Goal: Information Seeking & Learning: Learn about a topic

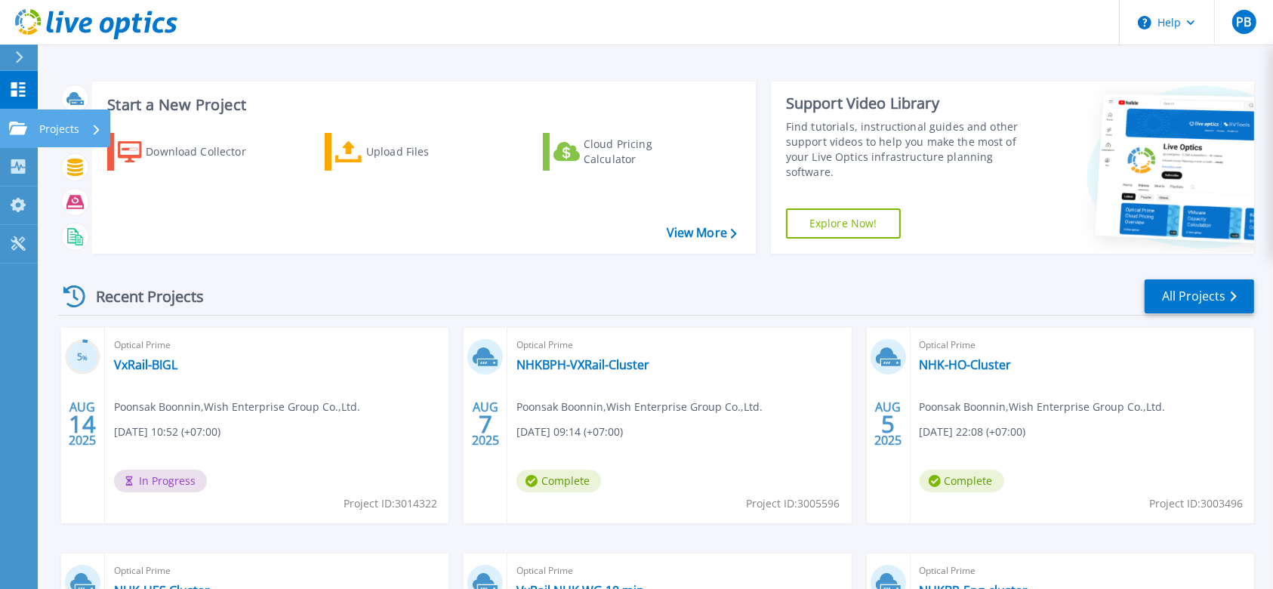
click at [21, 130] on icon at bounding box center [18, 128] width 18 height 13
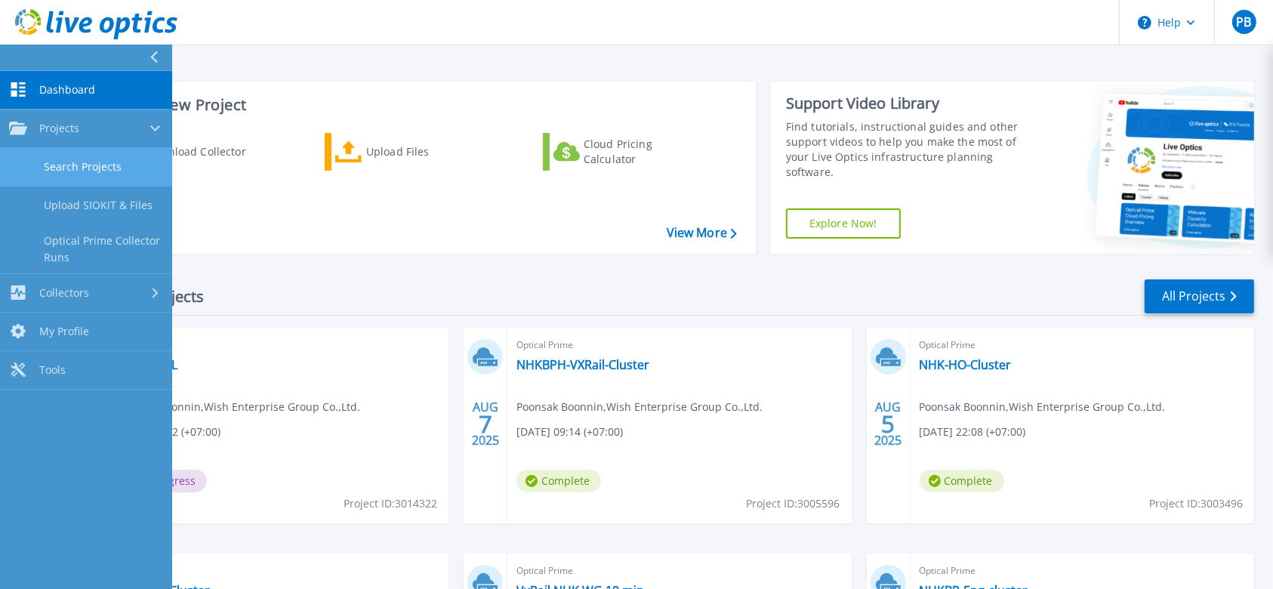
click at [78, 170] on link "Search Projects" at bounding box center [86, 167] width 172 height 38
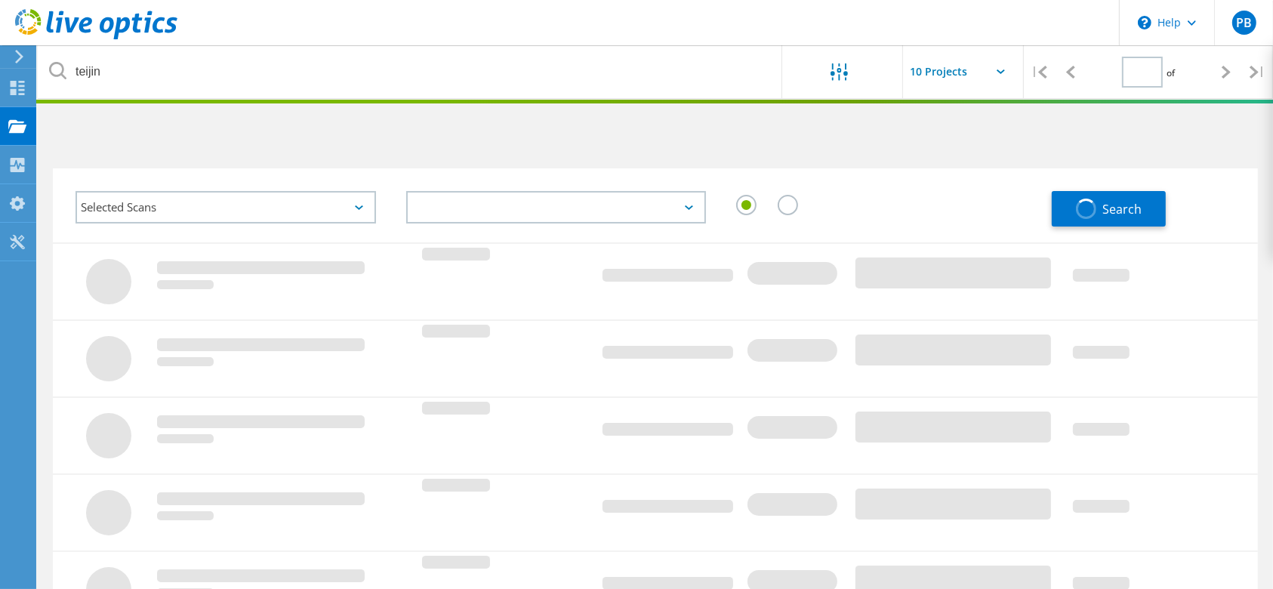
type input "1"
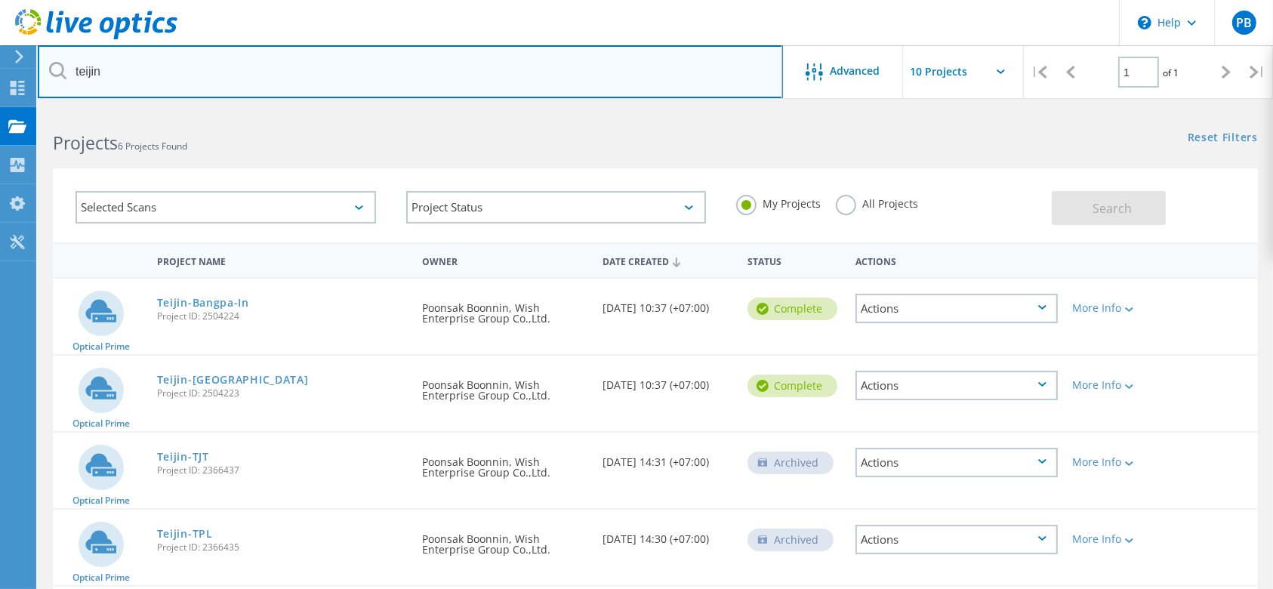
click at [122, 74] on input "teijin" at bounding box center [410, 71] width 745 height 53
drag, startPoint x: 136, startPoint y: 72, endPoint x: 0, endPoint y: 37, distance: 140.2
click at [0, 109] on div "\n Help Explore Helpful Articles Contact Support PB End User Poonsak Boonnin po…" at bounding box center [636, 454] width 1273 height 690
type input "nhk"
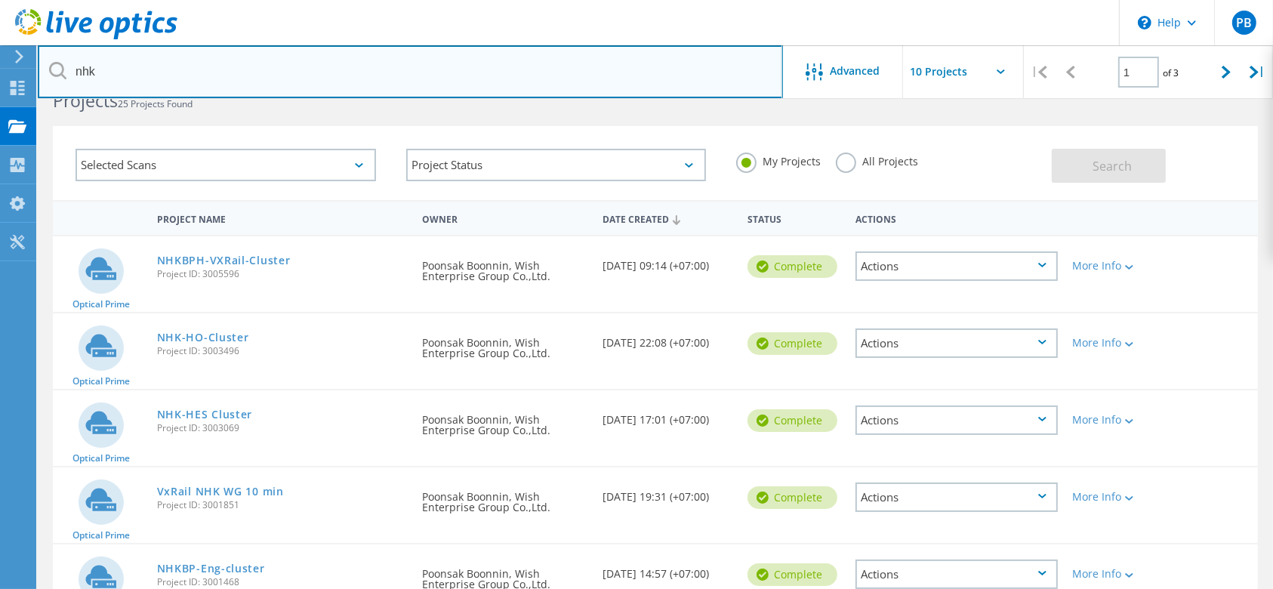
scroll to position [100, 0]
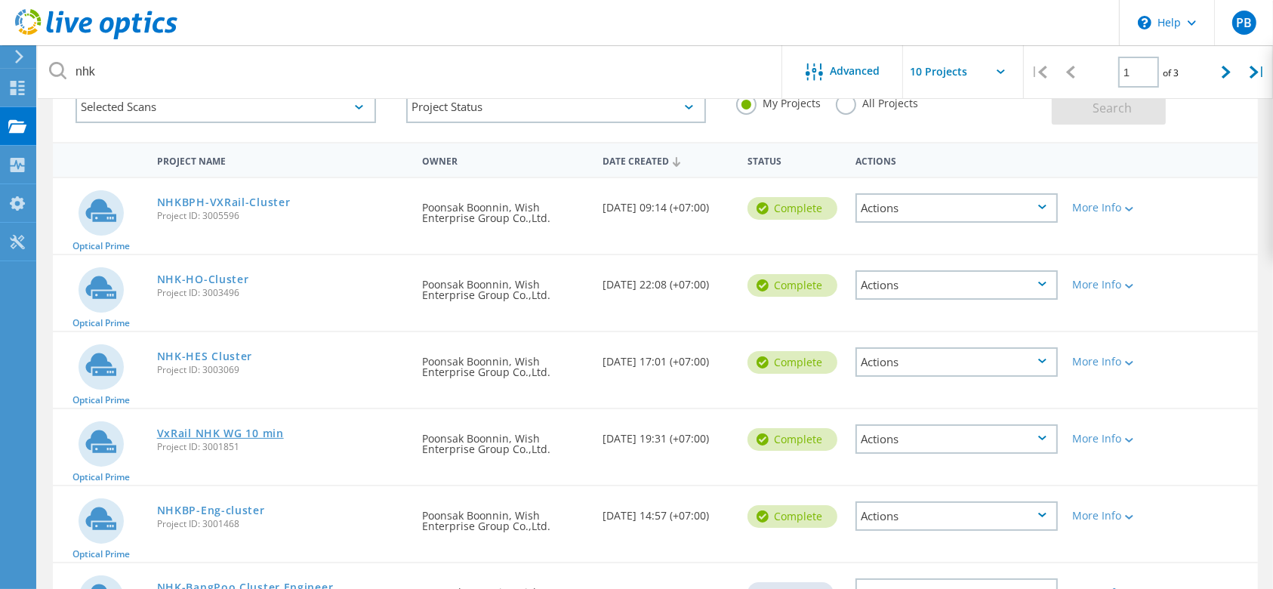
click at [242, 433] on link "VxRail NHK WG 10 min" at bounding box center [220, 433] width 127 height 11
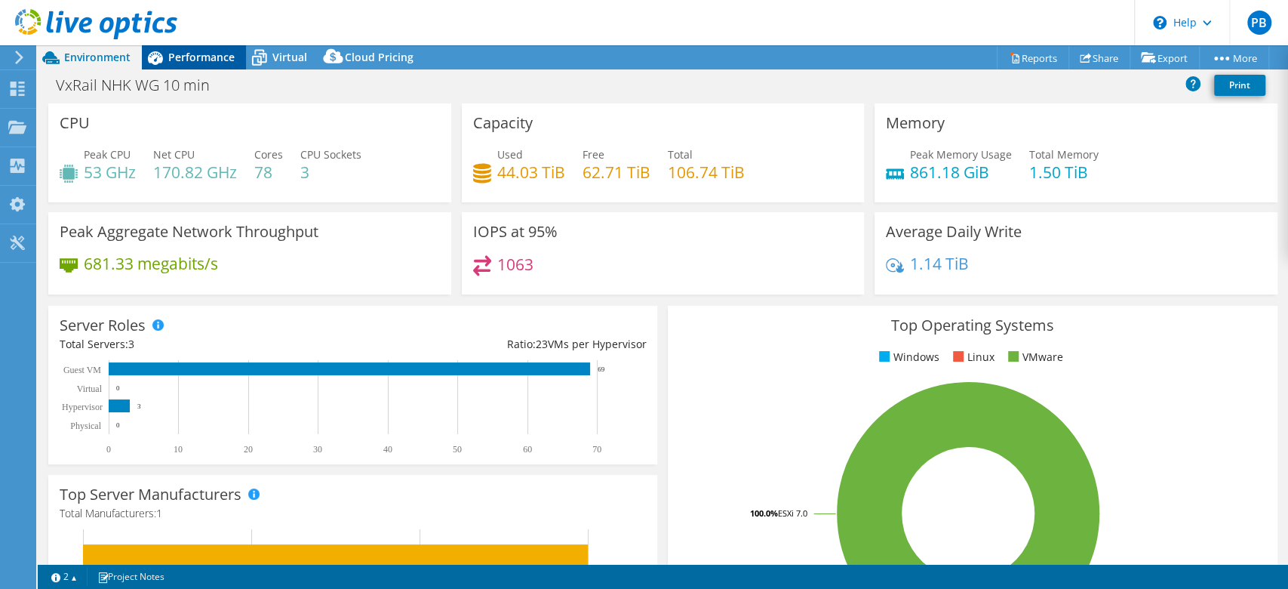
click at [196, 57] on span "Performance" at bounding box center [201, 57] width 66 height 14
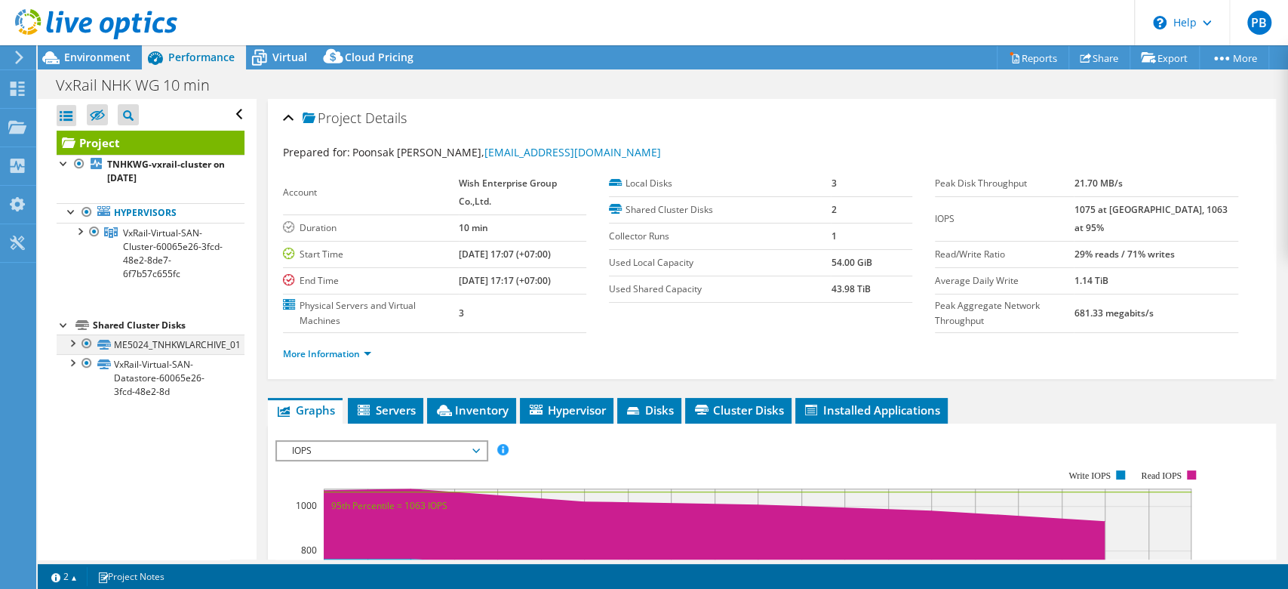
click at [84, 347] on div at bounding box center [86, 343] width 15 height 18
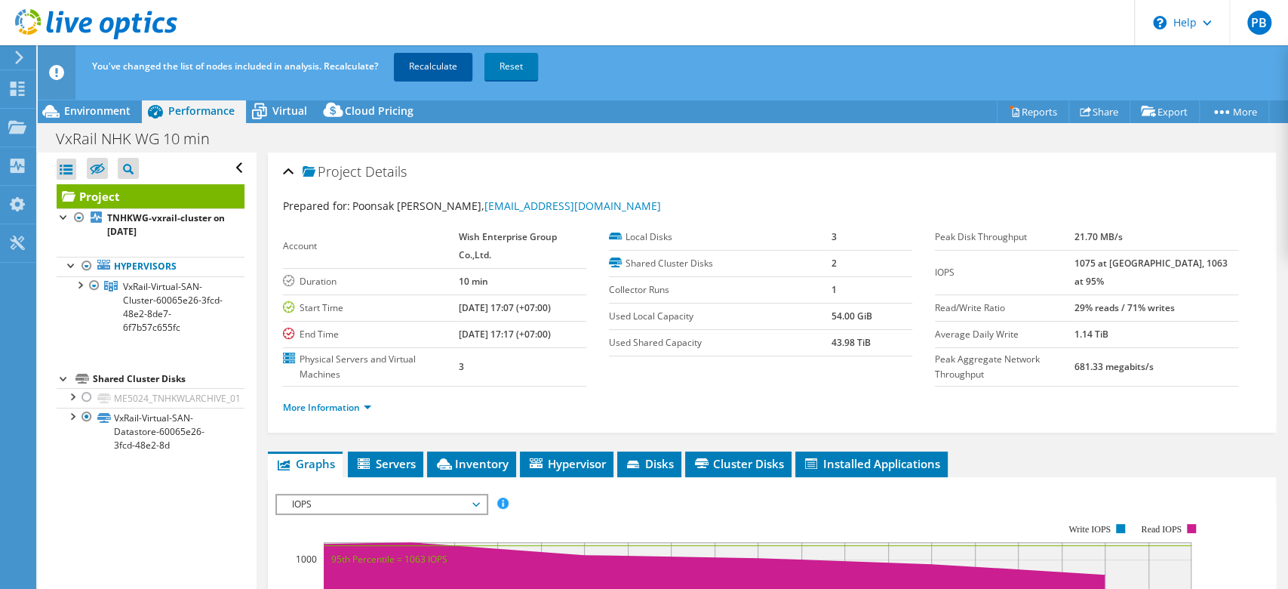
click at [453, 61] on link "Recalculate" at bounding box center [433, 66] width 78 height 27
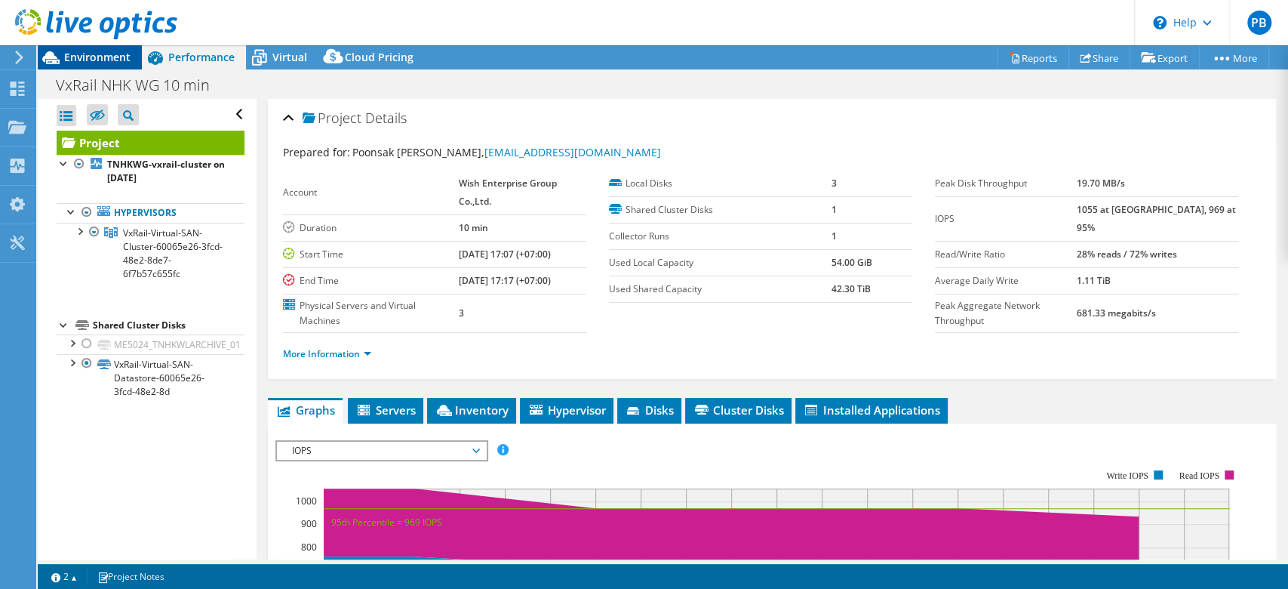
click at [87, 63] on span "Environment" at bounding box center [97, 57] width 66 height 14
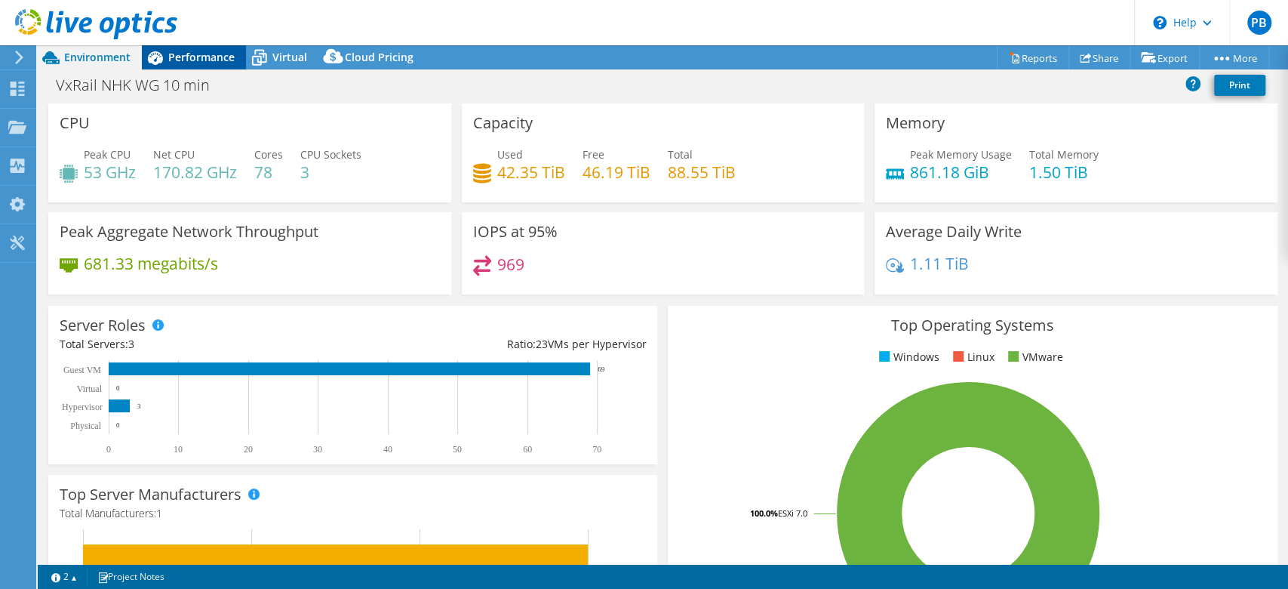
click at [214, 61] on span "Performance" at bounding box center [201, 57] width 66 height 14
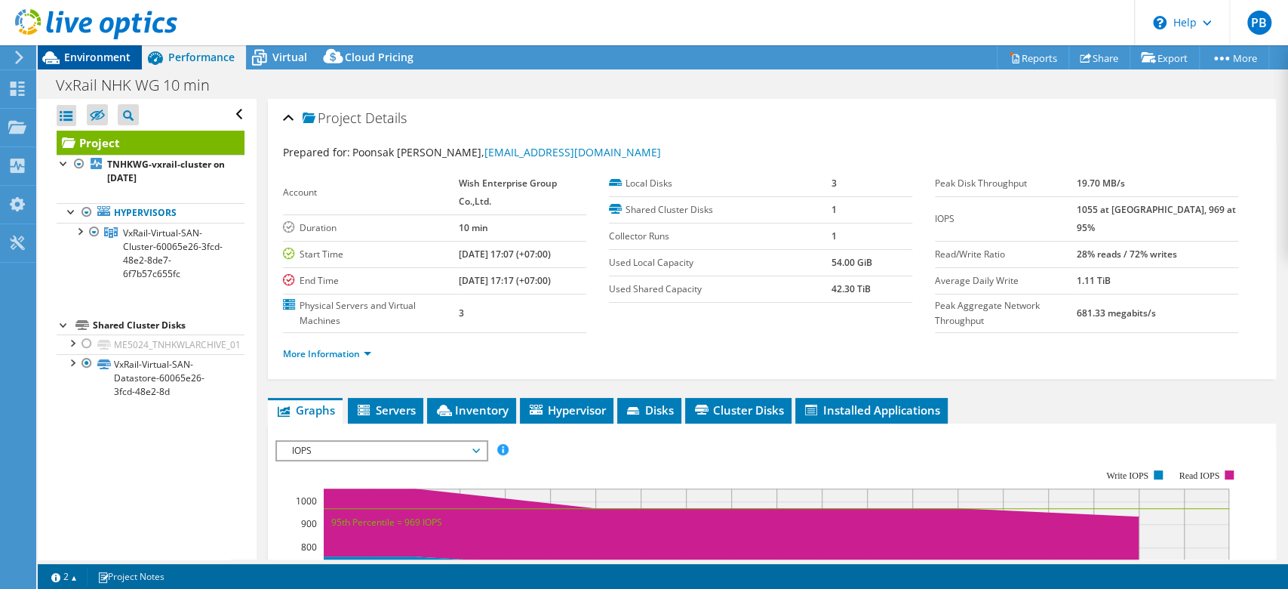
click at [96, 62] on span "Environment" at bounding box center [97, 57] width 66 height 14
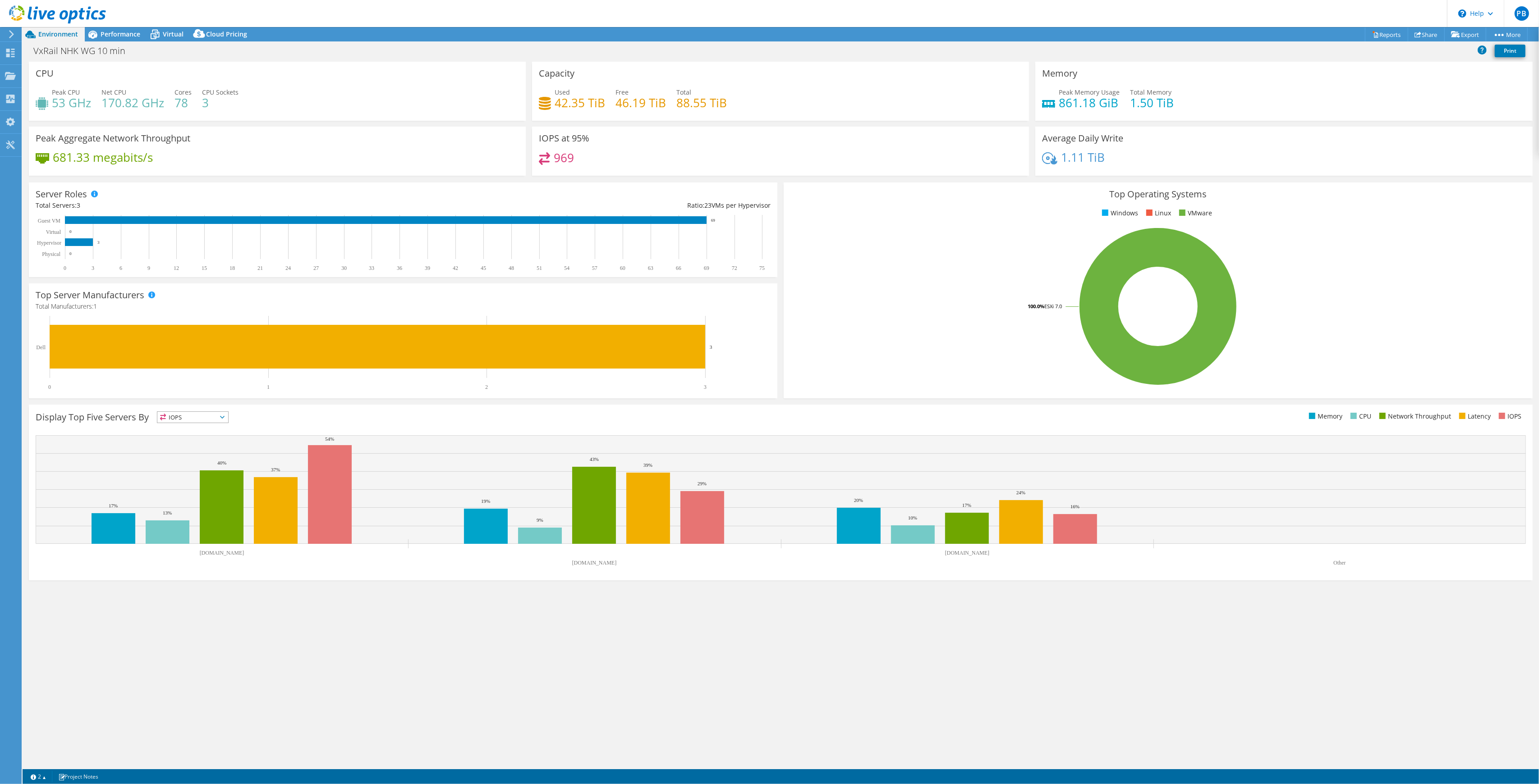
click at [678, 161] on div "969" at bounding box center [780, 162] width 483 height 19
